Goal: Information Seeking & Learning: Learn about a topic

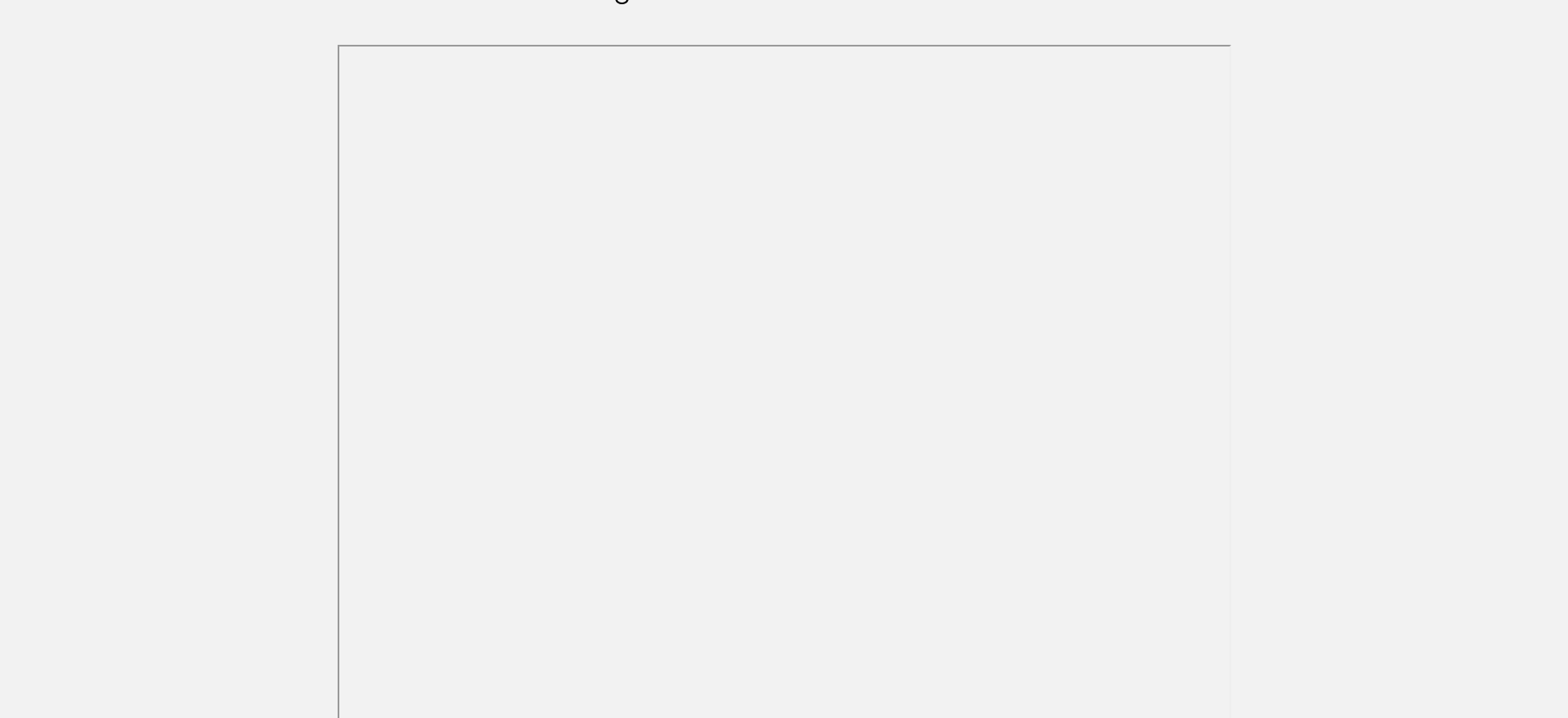
scroll to position [241, 0]
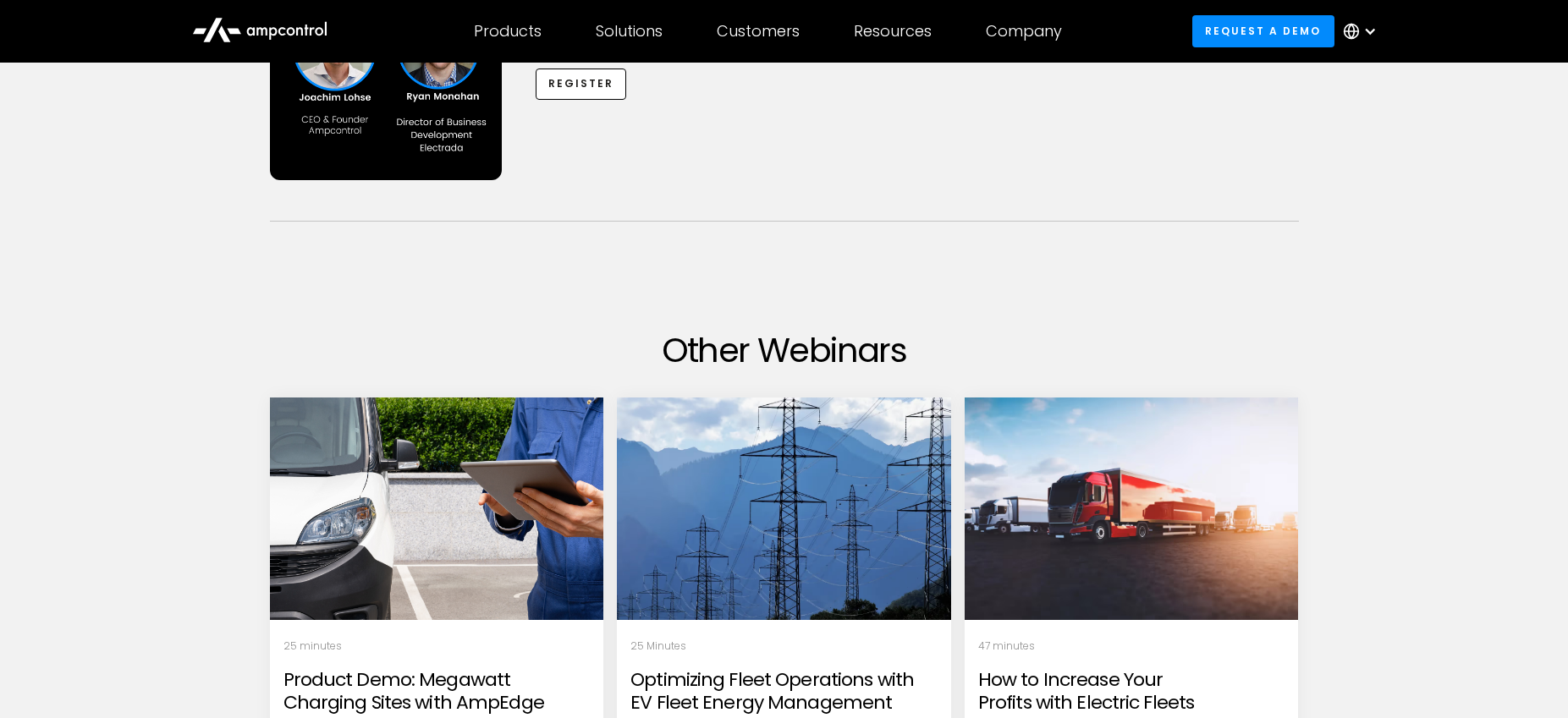
scroll to position [749, 0]
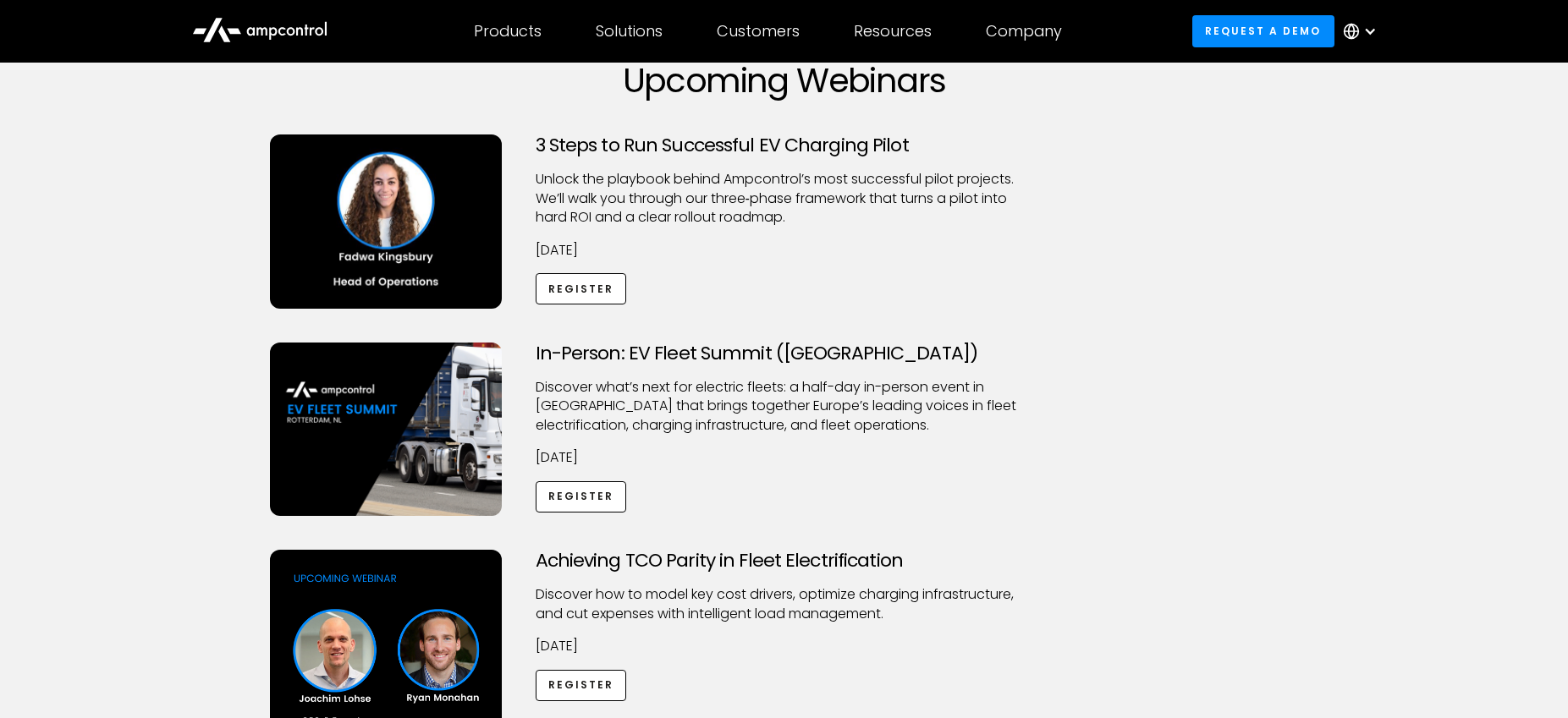
scroll to position [140, 0]
